Goal: Information Seeking & Learning: Check status

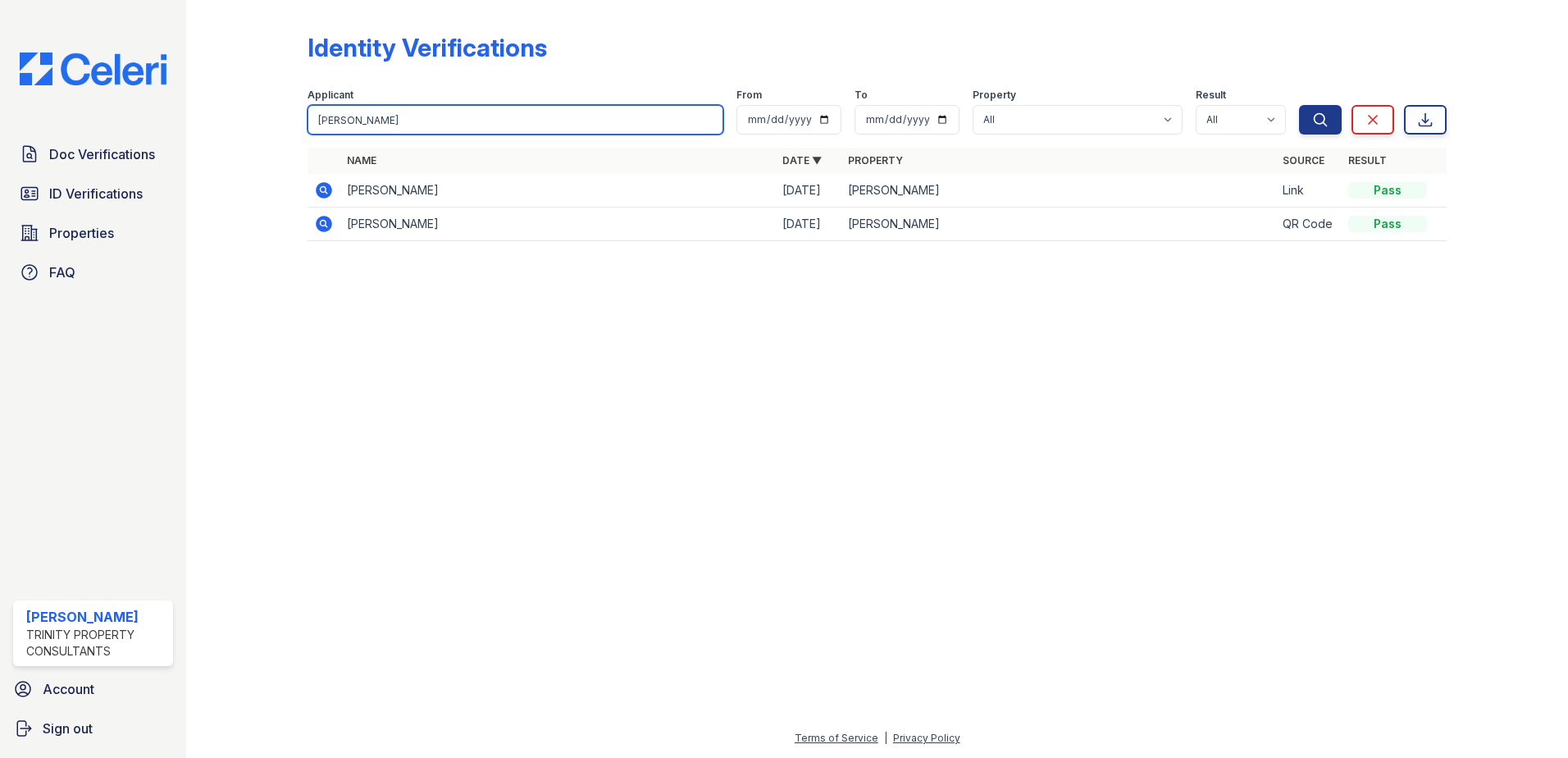
drag, startPoint x: 0, startPoint y: 0, endPoint x: 151, endPoint y: 124, distance: 195.4
click at [152, 124] on div "Doc Verifications ID Verifications Properties FAQ [PERSON_NAME] Trinity Propert…" at bounding box center [784, 379] width 1568 height 758
type input "[PERSON_NAME]"
click at [1299, 105] on button "Search" at bounding box center [1321, 119] width 43 height 30
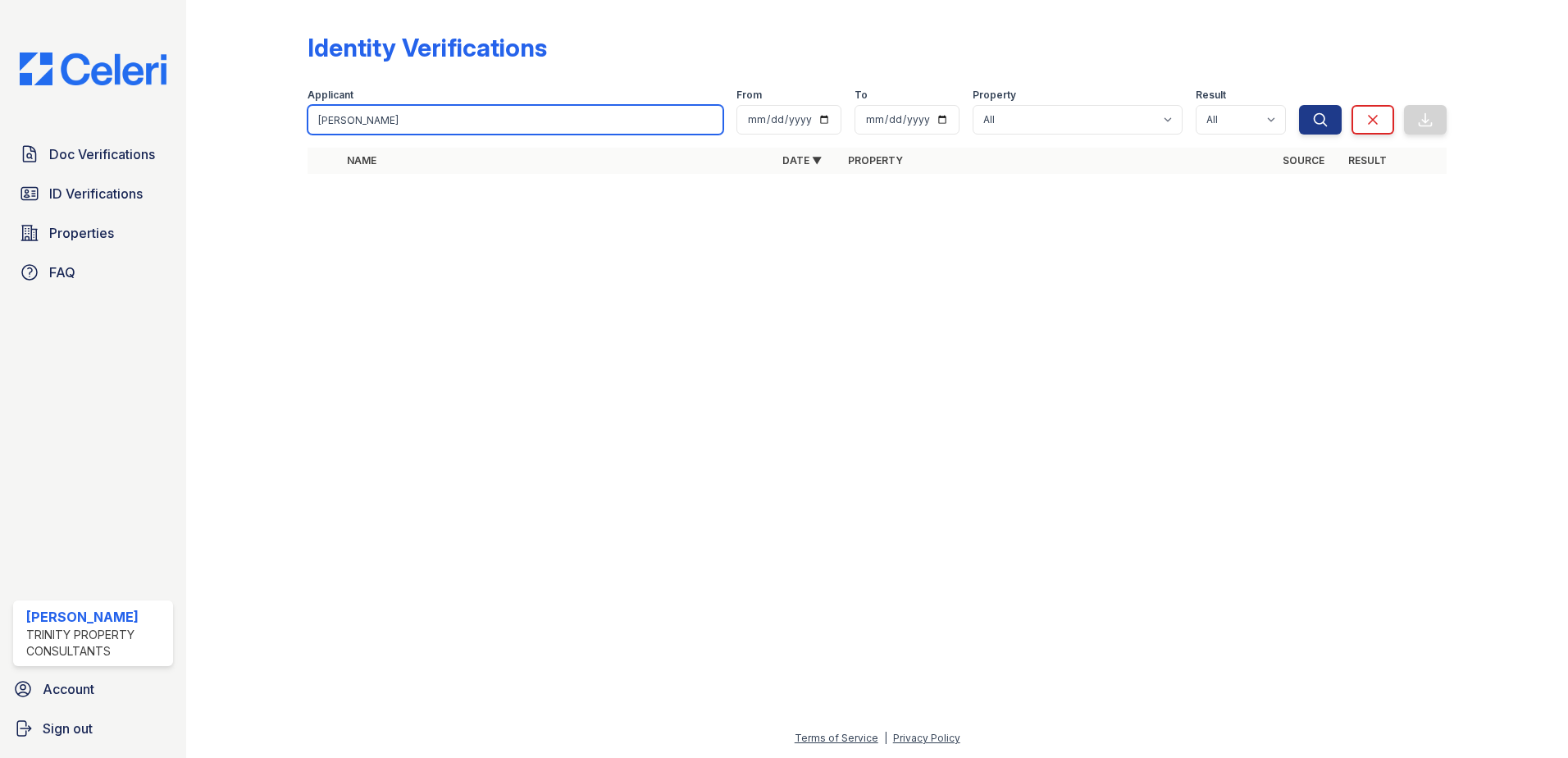
click at [428, 118] on input "[PERSON_NAME]" at bounding box center [516, 119] width 416 height 30
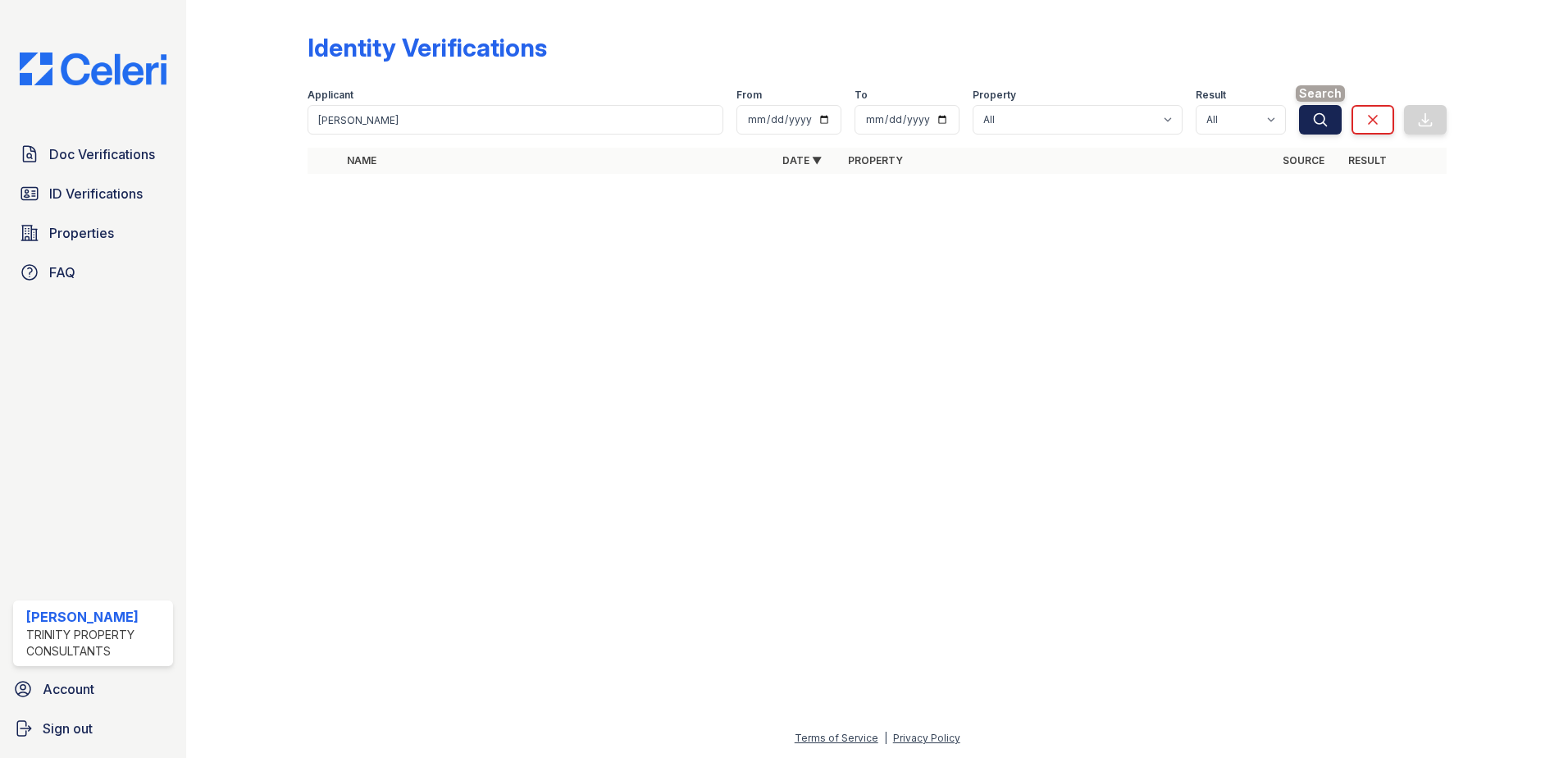
click at [1317, 118] on icon "submit" at bounding box center [1320, 119] width 16 height 16
click at [107, 193] on span "ID Verifications" at bounding box center [96, 194] width 94 height 20
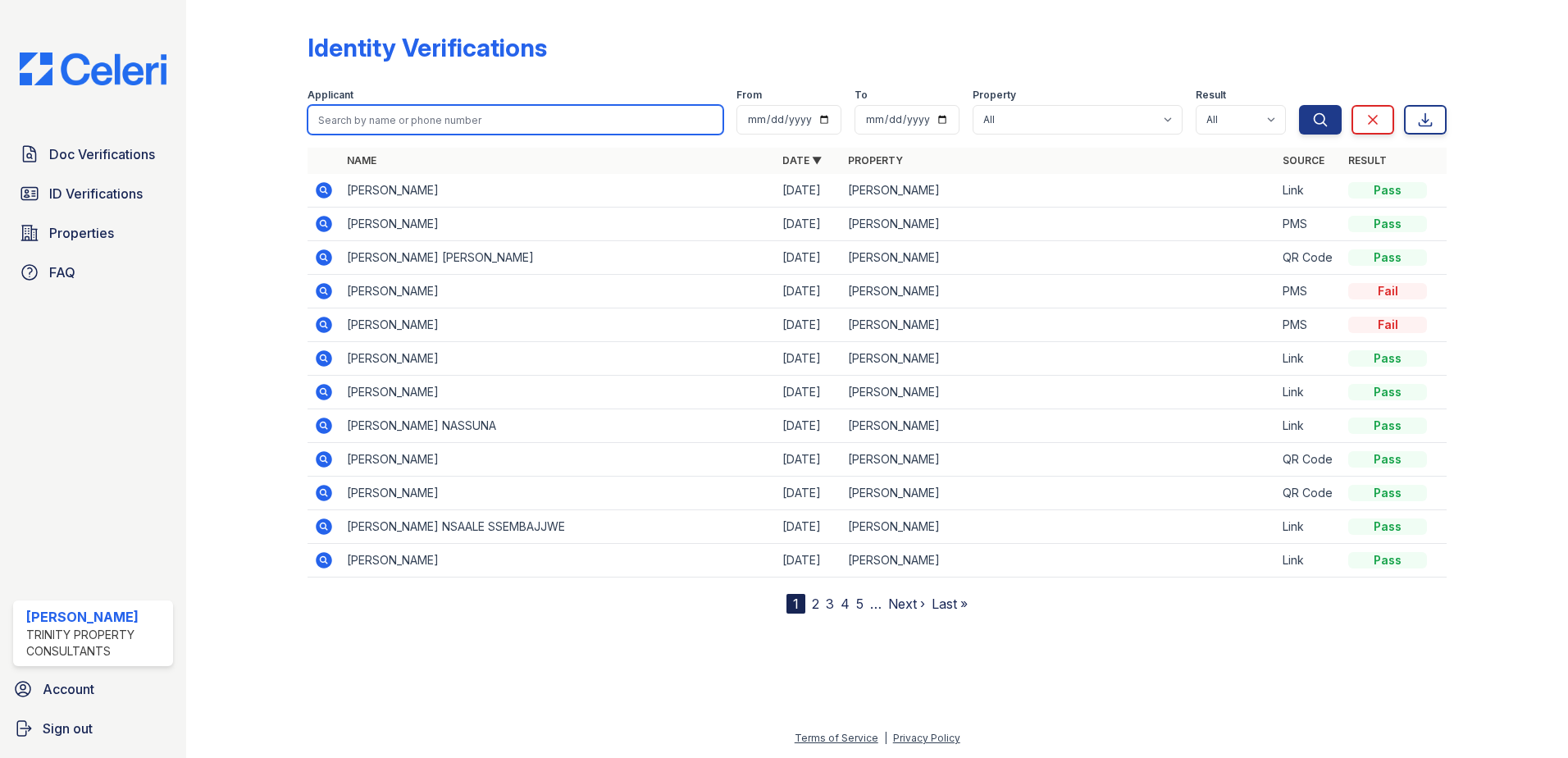
click at [399, 115] on input "search" at bounding box center [516, 119] width 416 height 30
type input "[PERSON_NAME]"
click at [1299, 105] on button "Search" at bounding box center [1321, 119] width 43 height 30
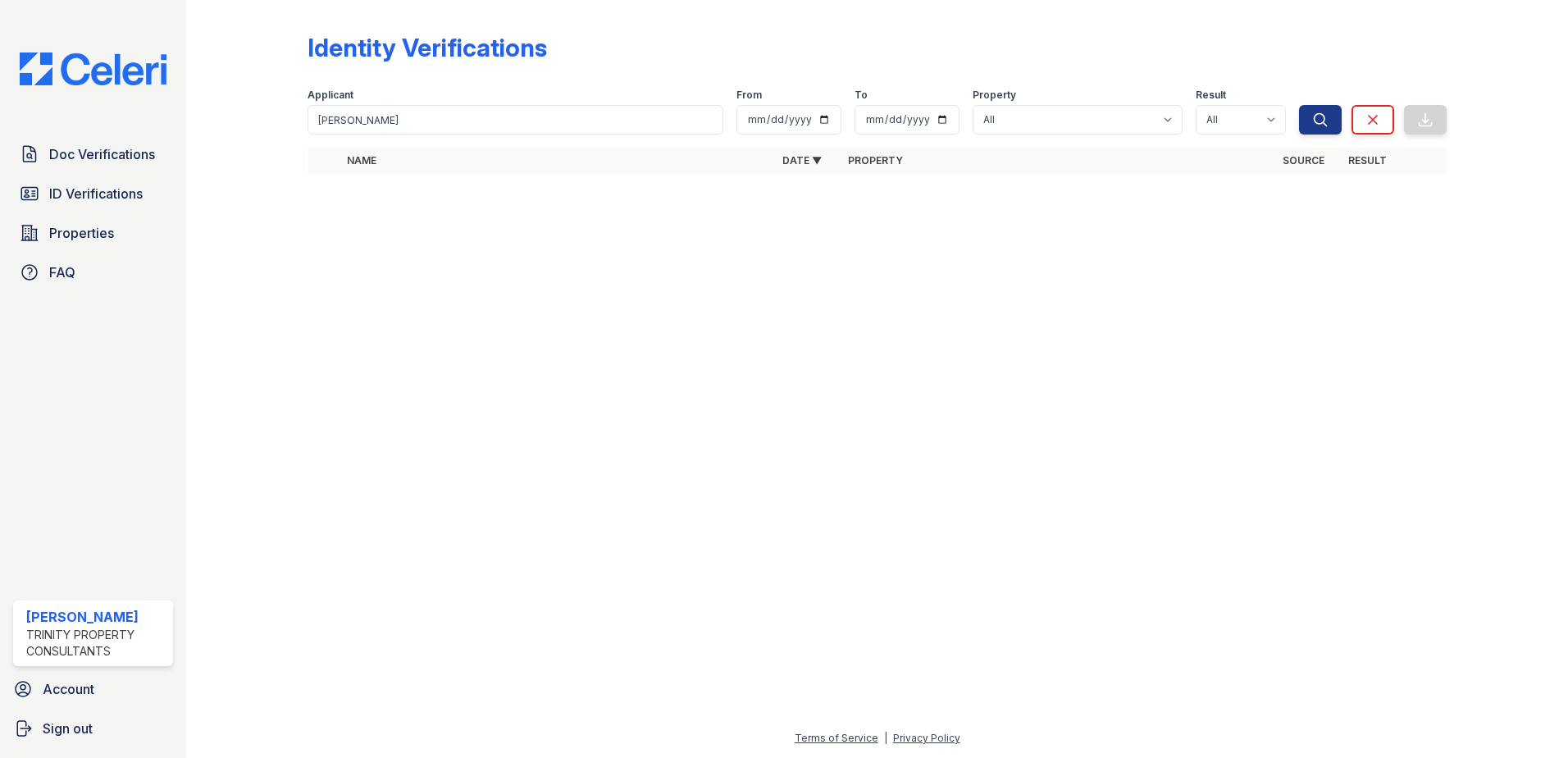
click at [500, 271] on div at bounding box center [877, 472] width 1330 height 512
click at [1328, 124] on icon "submit" at bounding box center [1320, 119] width 16 height 16
click at [97, 151] on span "Doc Verifications" at bounding box center [102, 153] width 106 height 20
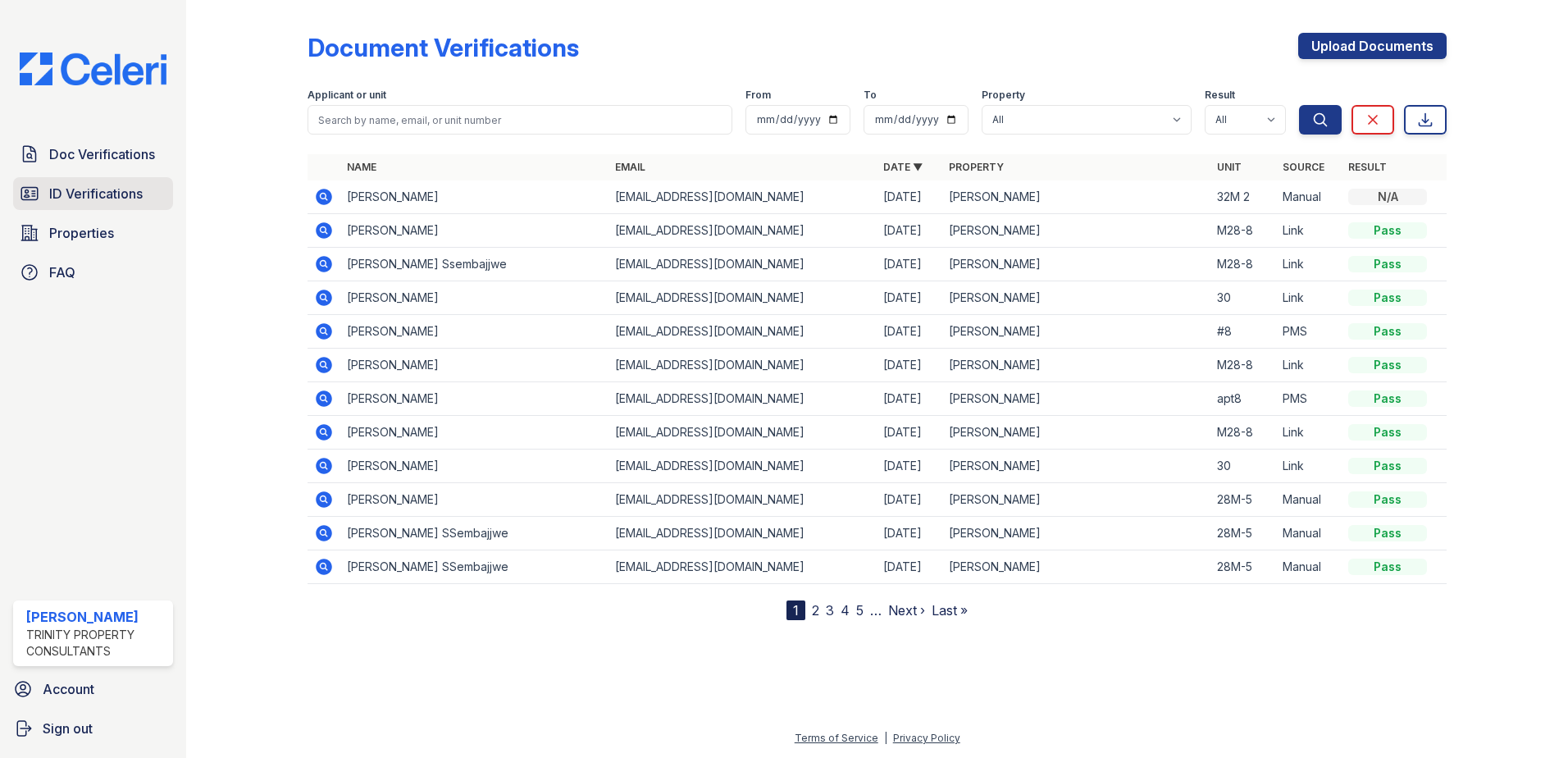
click at [130, 192] on span "ID Verifications" at bounding box center [96, 194] width 94 height 20
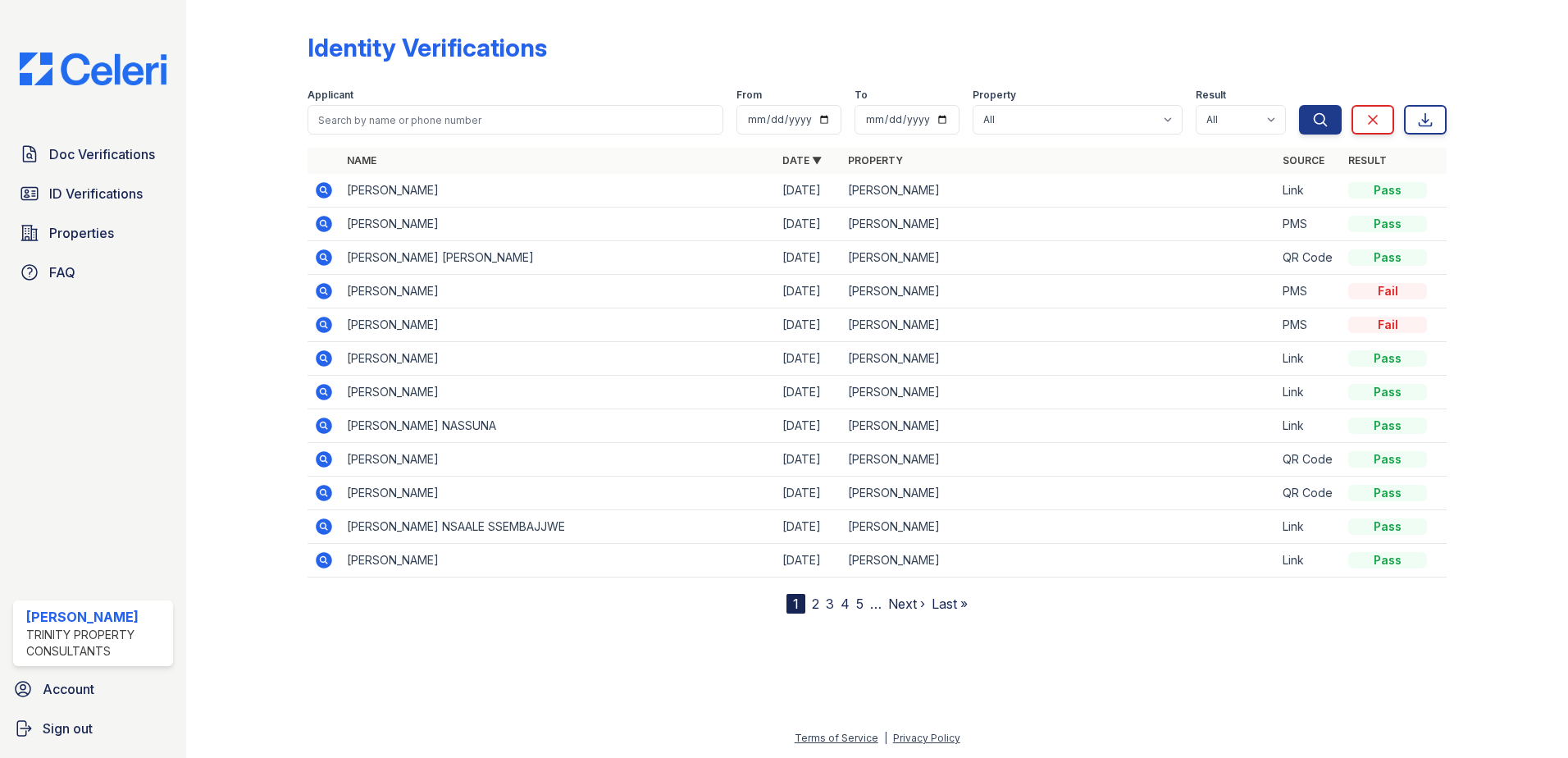
click at [331, 223] on icon at bounding box center [323, 223] width 16 height 16
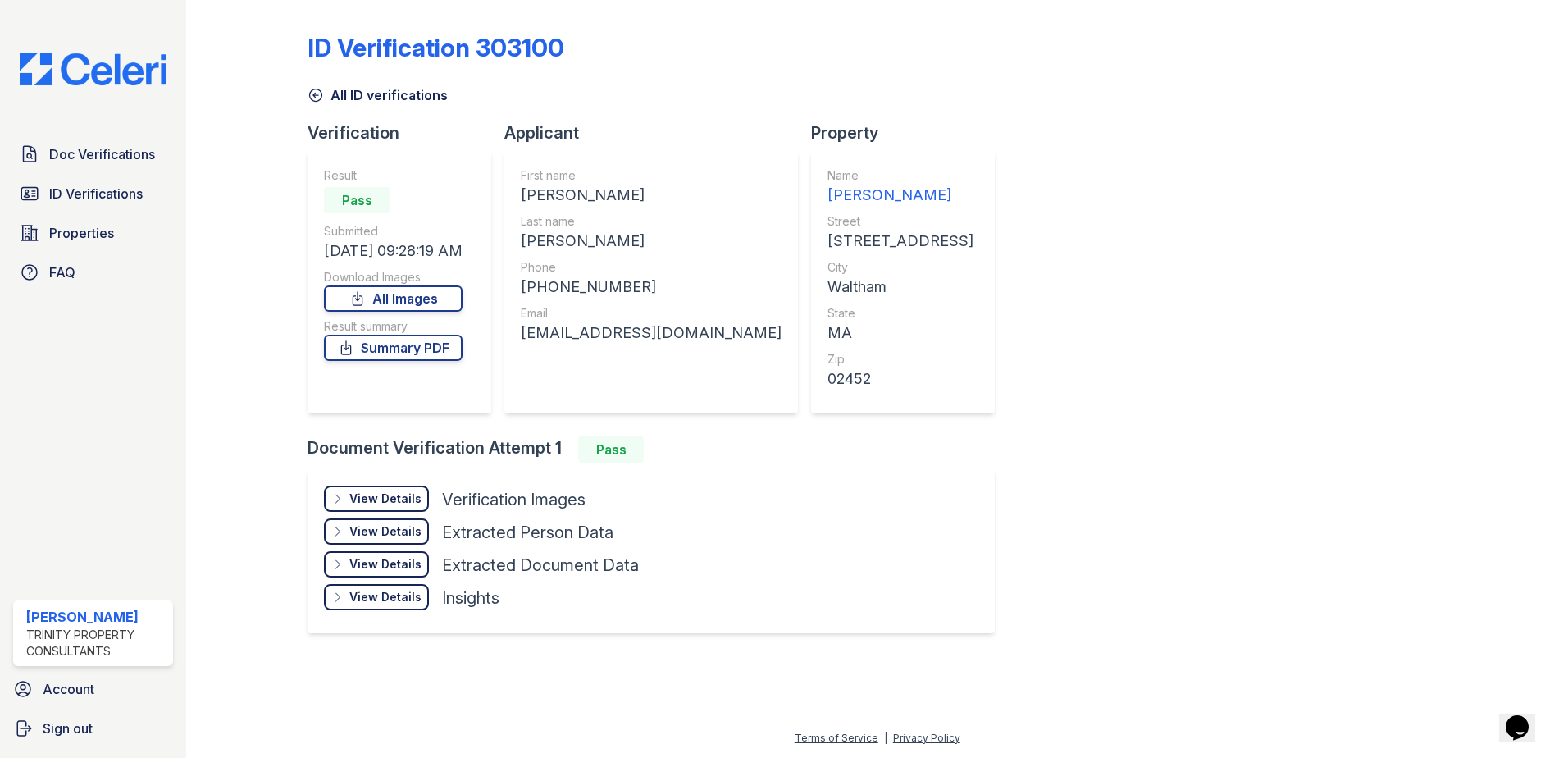
click at [381, 505] on div "View Details" at bounding box center [385, 498] width 72 height 16
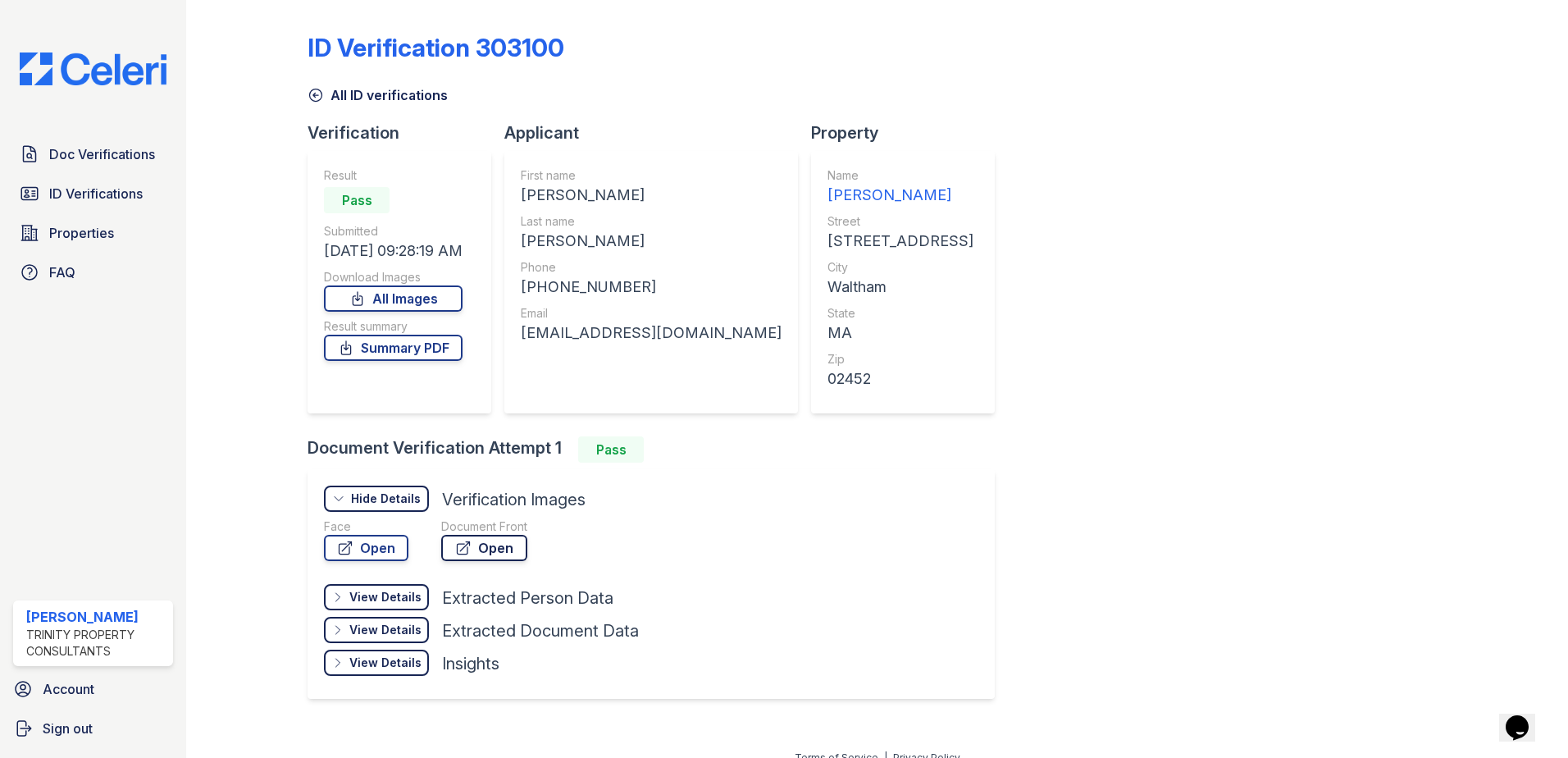
click at [477, 549] on link "Open" at bounding box center [484, 547] width 86 height 26
click at [316, 101] on icon at bounding box center [315, 95] width 16 height 16
